Goal: Transaction & Acquisition: Download file/media

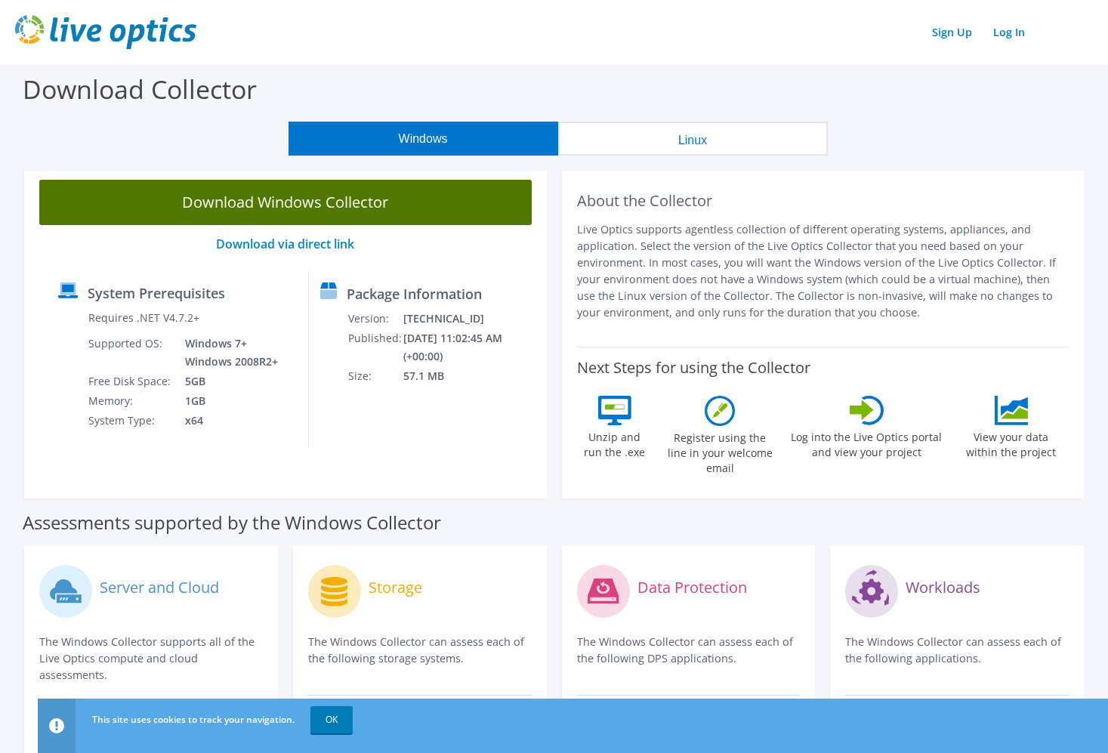
click at [328, 193] on link "Download Windows Collector" at bounding box center [285, 202] width 493 height 45
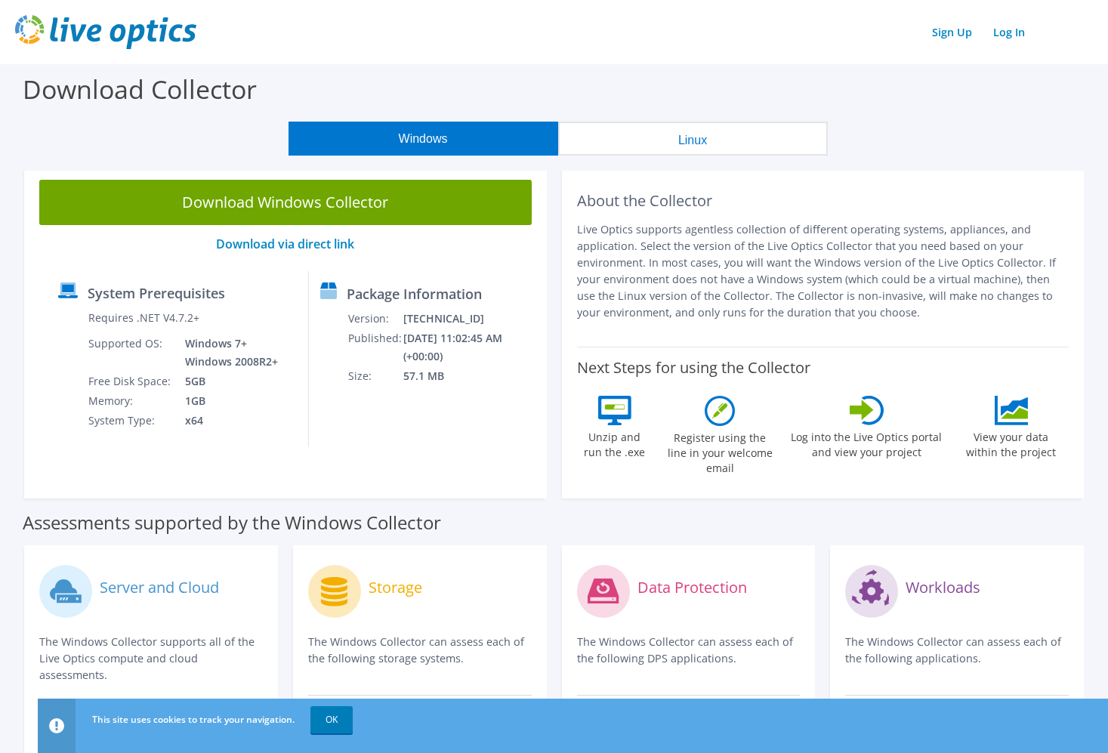
click at [798, 89] on div "Download Collector" at bounding box center [554, 92] width 1093 height 57
